Goal: Task Accomplishment & Management: Manage account settings

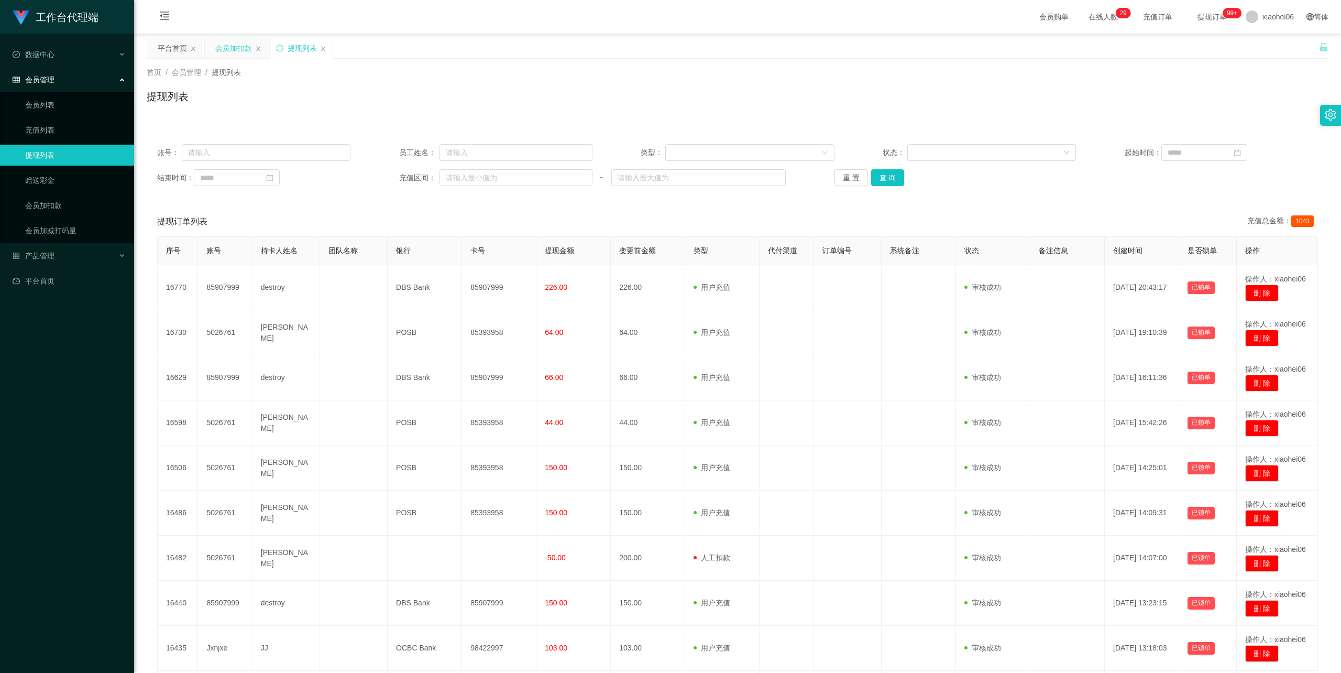
click at [232, 49] on div "会员加扣款" at bounding box center [233, 48] width 37 height 20
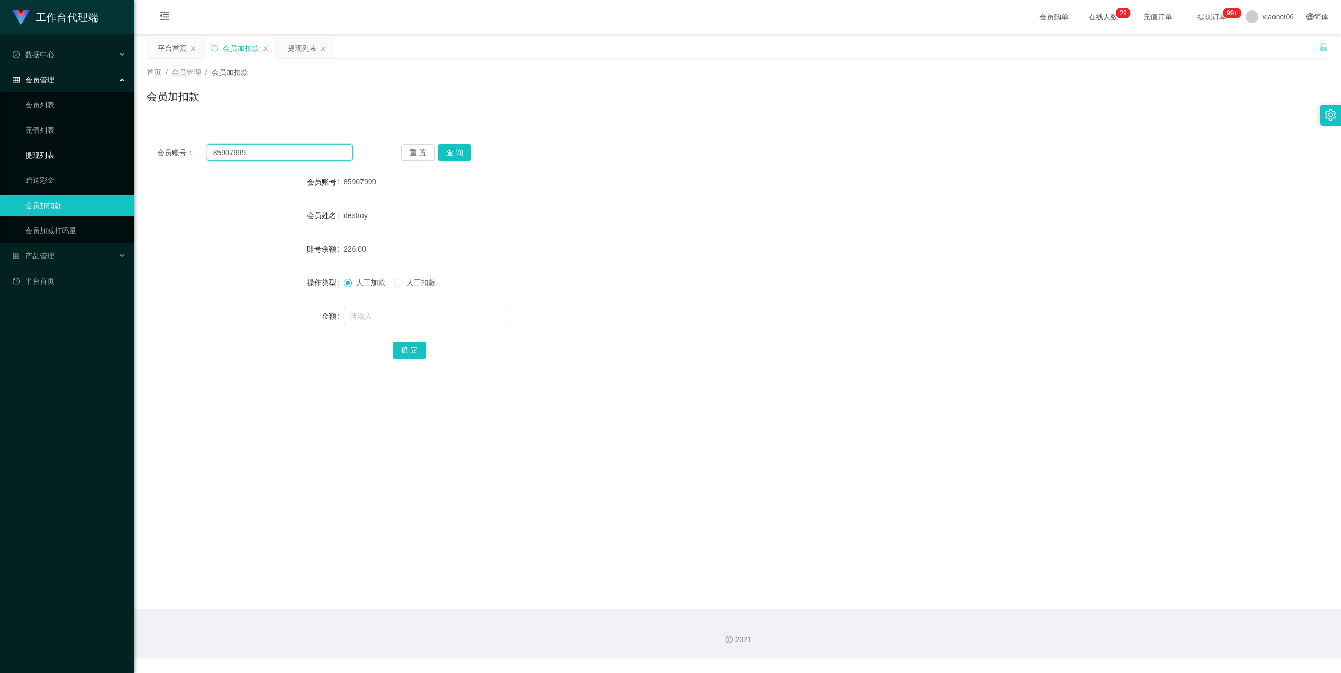
drag, startPoint x: 275, startPoint y: 145, endPoint x: 125, endPoint y: 143, distance: 150.4
click at [89, 135] on section "工作台代理端 数据中心 会员管理 会员列表 充值列表 提现列表 赠送彩金 会员加扣款 会员加减打码量 产品管理 平台首页 保存配置 重置配置 整体风格设置 主…" at bounding box center [670, 329] width 1341 height 658
paste input "6553530"
type input "86553530"
click at [445, 154] on button "查 询" at bounding box center [455, 152] width 34 height 17
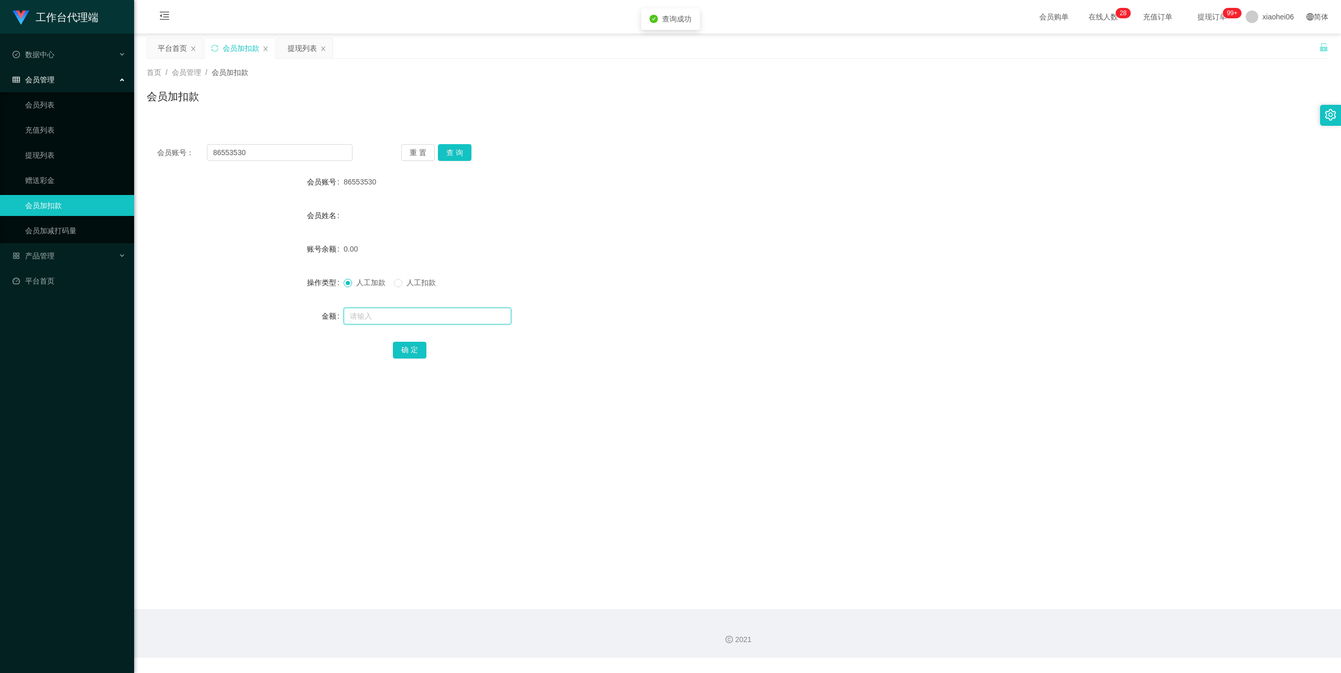
click at [405, 310] on input "text" at bounding box center [428, 316] width 168 height 17
type input "100"
drag, startPoint x: 403, startPoint y: 344, endPoint x: 411, endPoint y: 345, distance: 8.4
click at [403, 344] on button "确 定" at bounding box center [410, 350] width 34 height 17
click at [51, 252] on span "产品管理" at bounding box center [34, 256] width 42 height 8
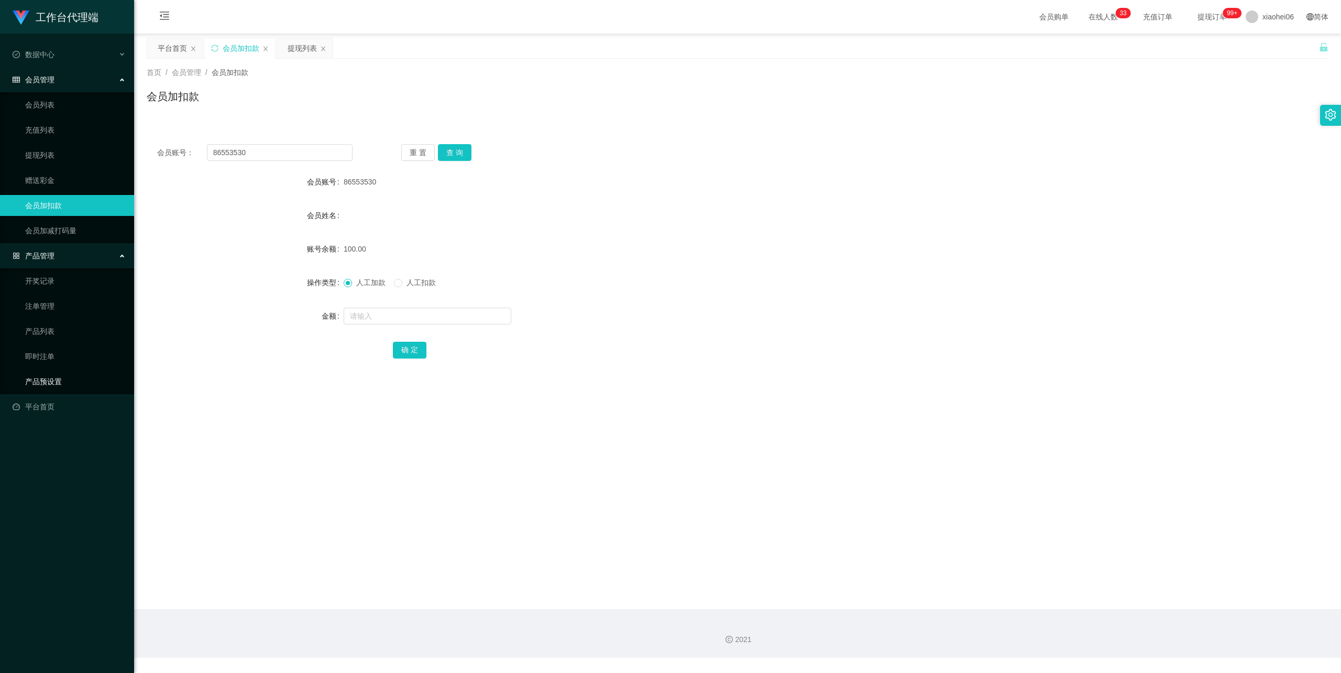
click at [53, 376] on link "产品预设置" at bounding box center [75, 381] width 101 height 21
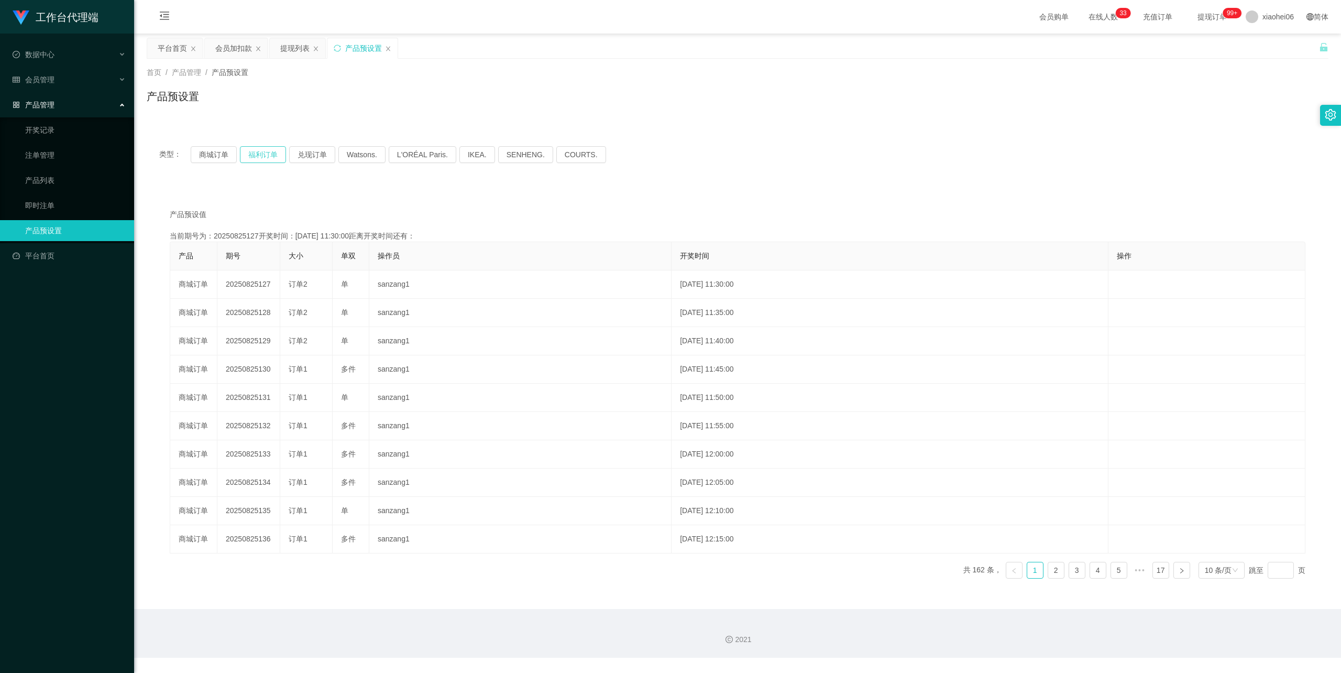
click at [263, 155] on button "福利订单" at bounding box center [263, 154] width 46 height 17
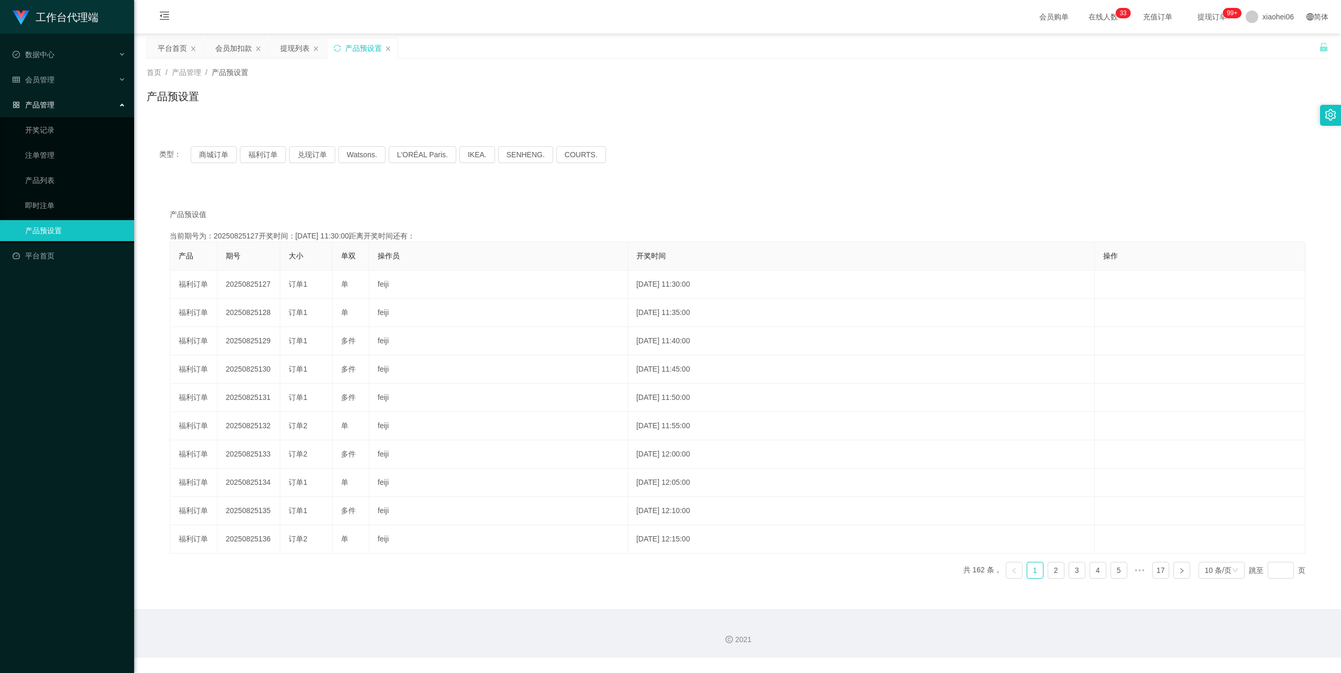
click at [333, 178] on div "类型： 商城订单 福利订单 兑现订单 Watsons. L'ORÉAL Paris. IKEA. [GEOGRAPHIC_DATA]. COURTS. 产品预…" at bounding box center [738, 367] width 1182 height 466
click at [266, 153] on button "福利订单" at bounding box center [263, 154] width 46 height 17
click at [389, 194] on div "产品预设值 添加期号 当前期号为：20250825127开奖时间：[DATE] 11:30:00距离开奖时间还有：04:19 产品 期号 大小 单双 操作员 …" at bounding box center [738, 392] width 1182 height 413
click at [389, 194] on div "产品预设值 添加期号 当前期号为：20250825127开奖时间：[DATE] 11:30:00距离开奖时间还有：04:18 产品 期号 大小 单双 操作员 …" at bounding box center [738, 392] width 1182 height 413
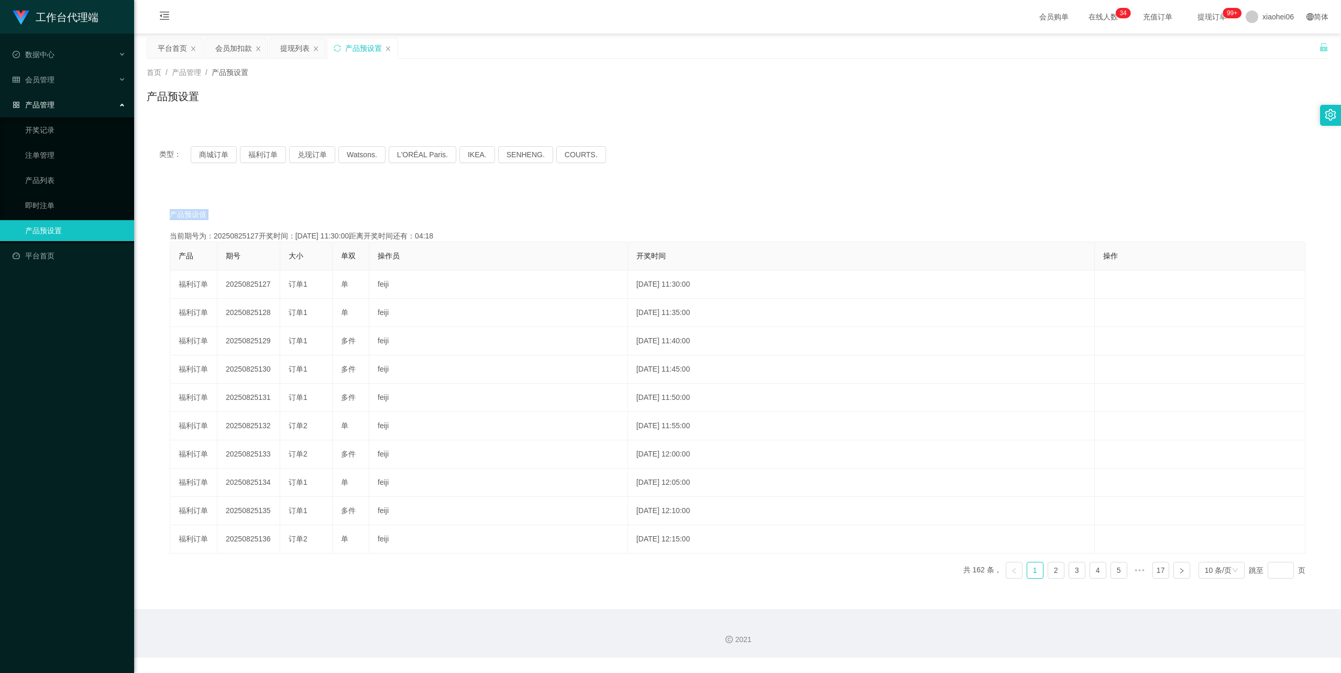
click at [389, 194] on div "产品预设值 添加期号 当前期号为：20250825127开奖时间：[DATE] 11:30:00距离开奖时间还有：04:18 产品 期号 大小 单双 操作员 …" at bounding box center [738, 392] width 1182 height 413
click at [191, 177] on div "类型： 商城订单 福利订单 兑现订单 Watsons. L'ORÉAL Paris. IKEA. [GEOGRAPHIC_DATA]. COURTS. 产品预…" at bounding box center [738, 367] width 1182 height 466
click at [367, 211] on div "产品预设值 添加期号" at bounding box center [738, 214] width 1136 height 11
click at [506, 200] on div "产品预设值 添加期号 当前期号为：20250825127开奖时间：[DATE] 11:30:00距离开奖时间还有：04:10 产品 期号 大小 单双 操作员 …" at bounding box center [738, 392] width 1182 height 413
click at [261, 154] on button "福利订单" at bounding box center [263, 154] width 46 height 17
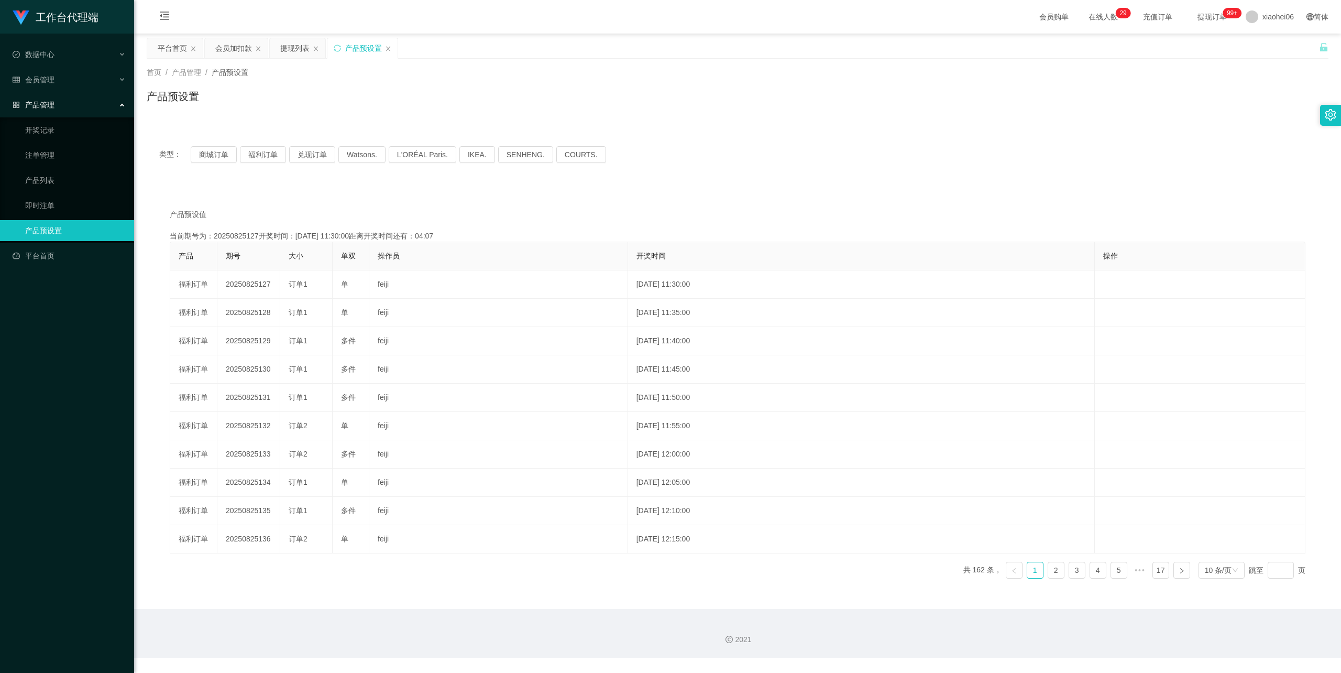
click at [403, 179] on div "类型： 商城订单 福利订单 兑现订单 Watsons. L'ORÉAL Paris. IKEA. [GEOGRAPHIC_DATA]. COURTS. 产品预…" at bounding box center [738, 367] width 1182 height 466
click at [401, 184] on div "类型： 商城订单 福利订单 兑现订单 Watsons. L'ORÉAL Paris. IKEA. [GEOGRAPHIC_DATA]. COURTS. 产品预…" at bounding box center [738, 367] width 1182 height 466
click at [303, 202] on div "产品预设值 添加期号 当前期号为：20250825127开奖时间：[DATE] 11:30:00距离开奖时间还有：00:0-220 产品 期号 大小 单双 操…" at bounding box center [738, 392] width 1182 height 413
click at [294, 47] on div "提现列表" at bounding box center [294, 48] width 29 height 20
